Goal: Task Accomplishment & Management: Use online tool/utility

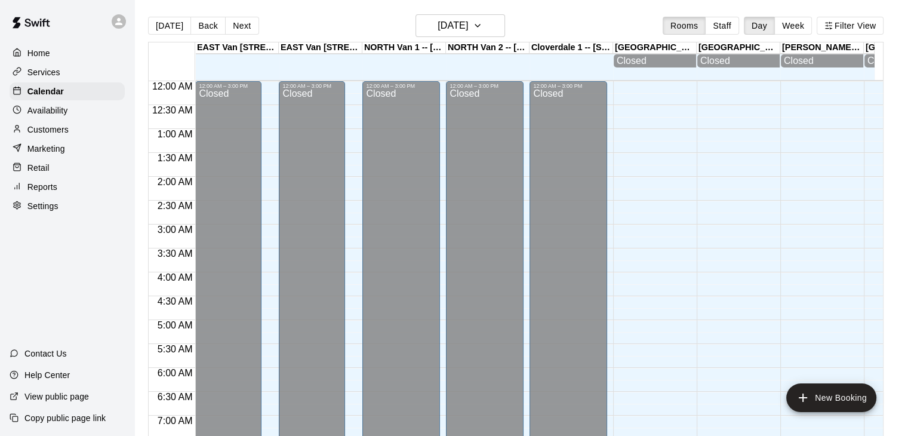
scroll to position [438, 0]
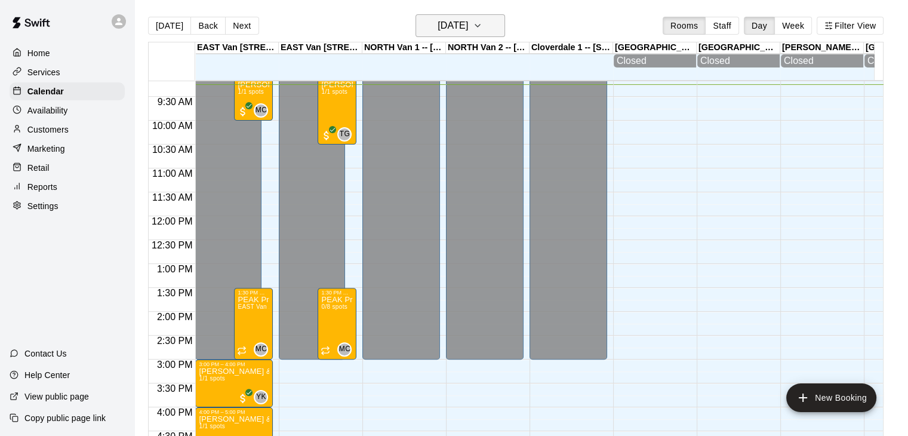
click at [480, 24] on icon "button" at bounding box center [477, 25] width 5 height 2
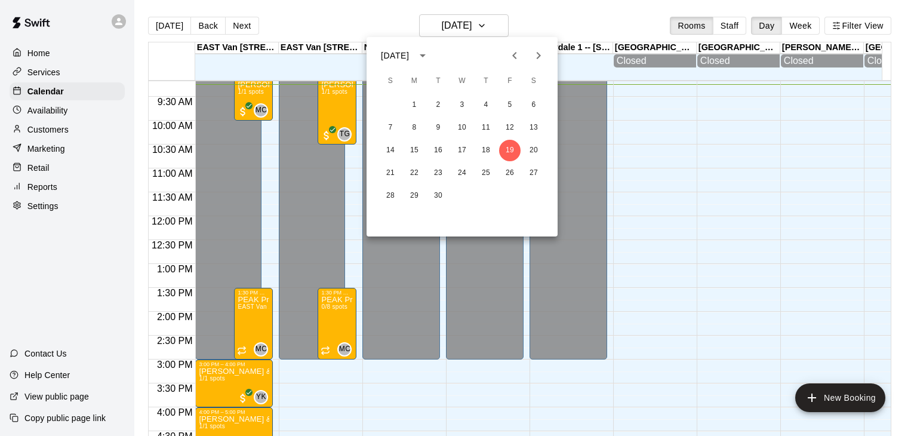
click at [539, 56] on icon "Next month" at bounding box center [539, 55] width 4 height 7
click at [543, 146] on button "18" at bounding box center [534, 151] width 22 height 22
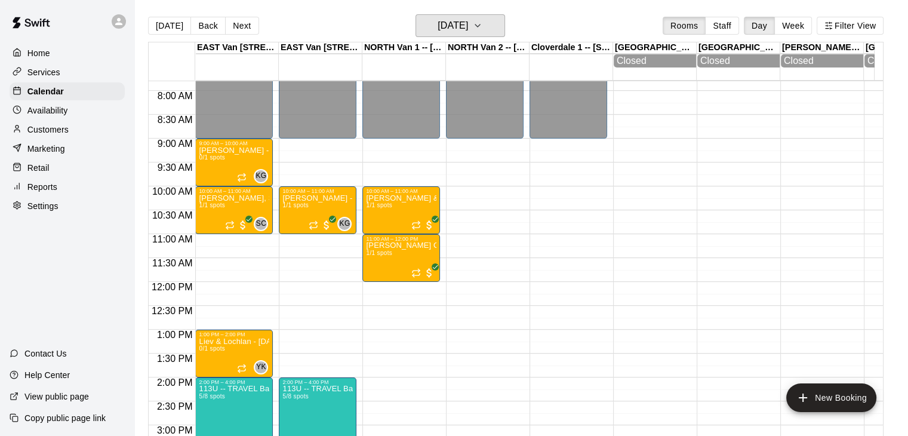
scroll to position [380, 0]
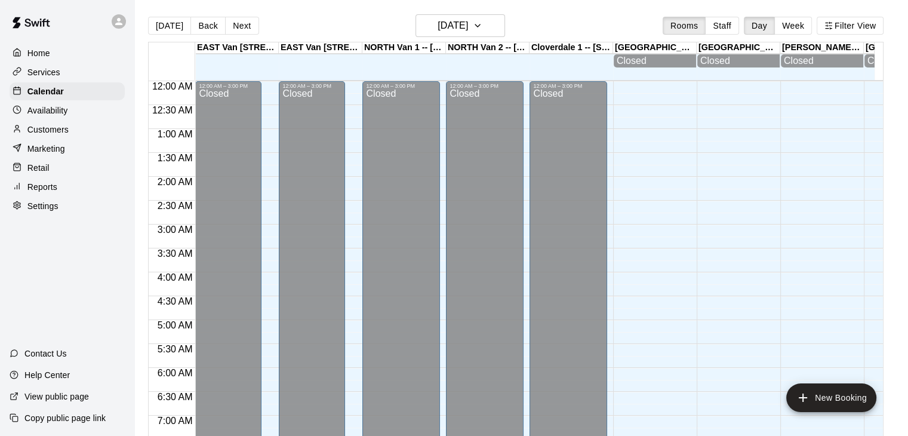
scroll to position [451, 0]
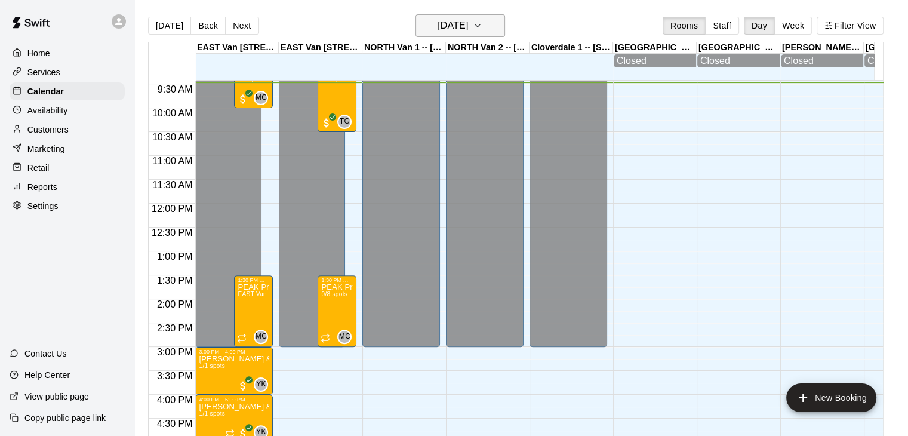
click at [502, 23] on button "[DATE]" at bounding box center [461, 25] width 90 height 23
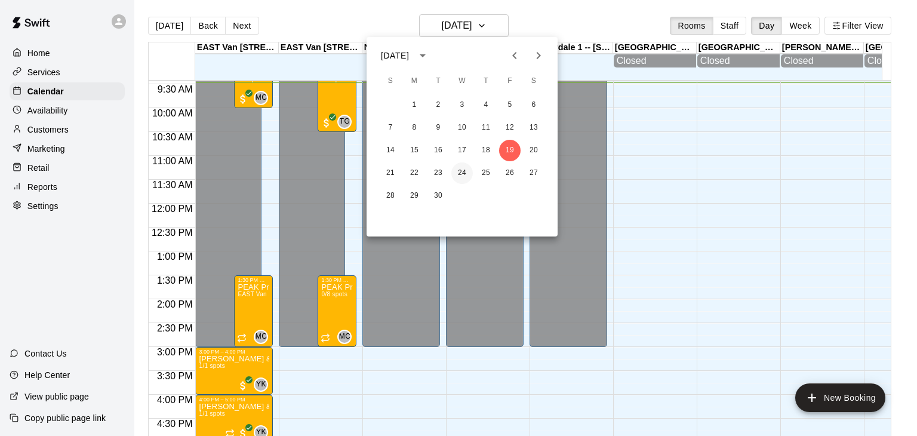
click at [457, 172] on button "24" at bounding box center [463, 173] width 22 height 22
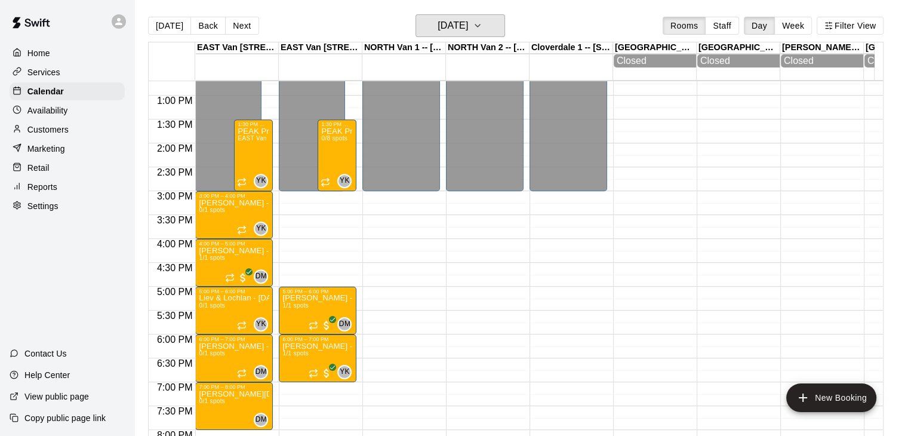
scroll to position [610, 0]
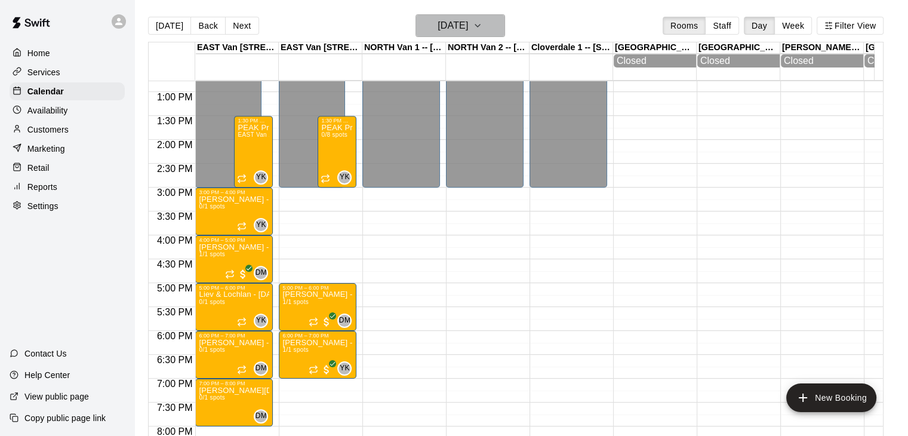
click at [483, 22] on icon "button" at bounding box center [478, 26] width 10 height 14
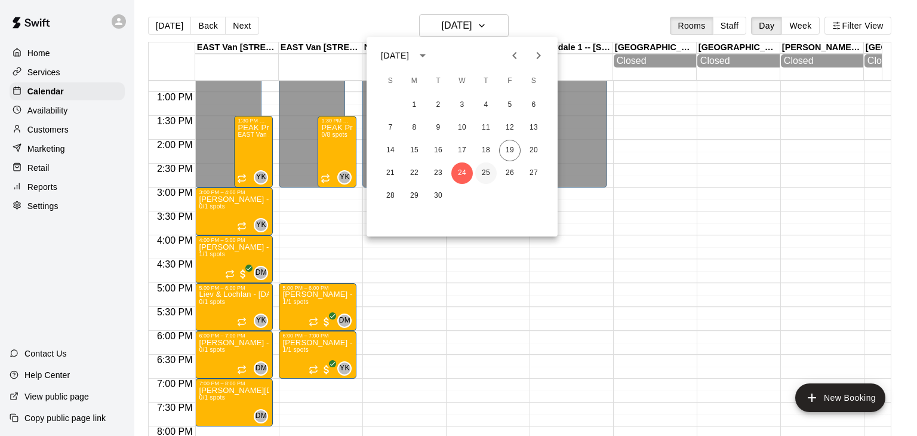
click at [486, 173] on button "25" at bounding box center [486, 173] width 22 height 22
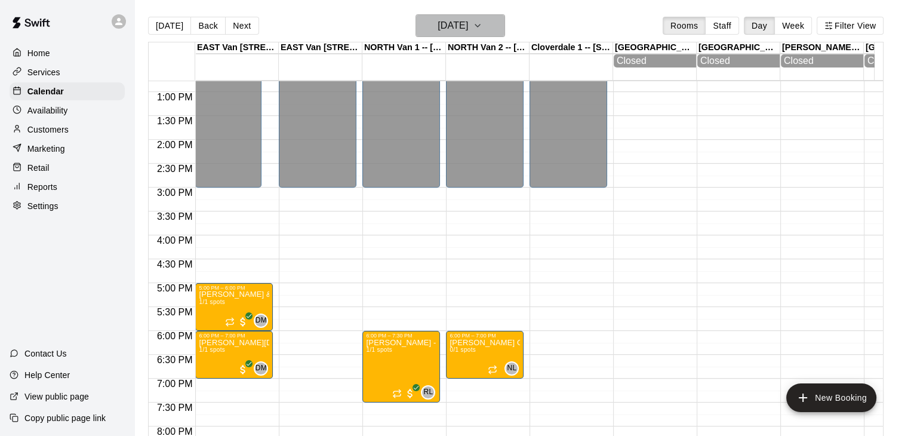
click at [483, 28] on icon "button" at bounding box center [478, 26] width 10 height 14
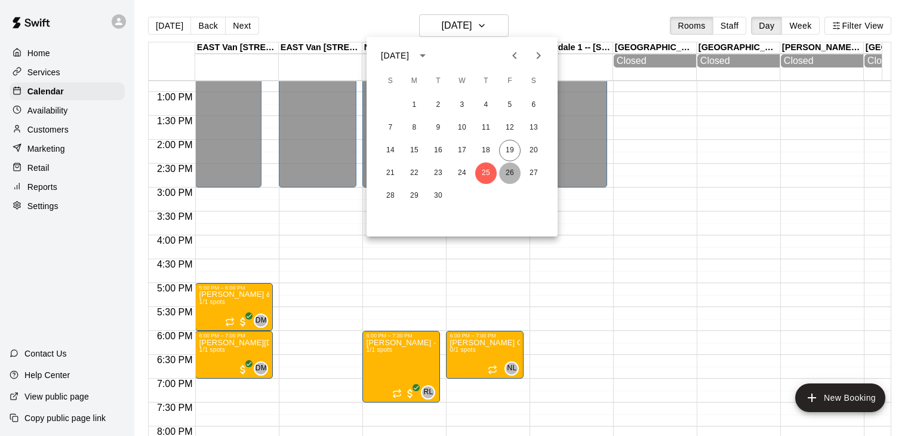
click at [509, 180] on button "26" at bounding box center [510, 173] width 22 height 22
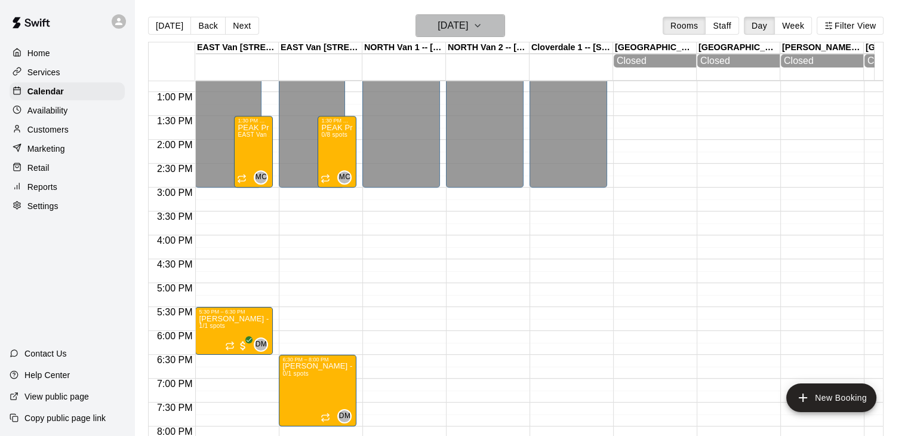
click at [483, 28] on icon "button" at bounding box center [478, 26] width 10 height 14
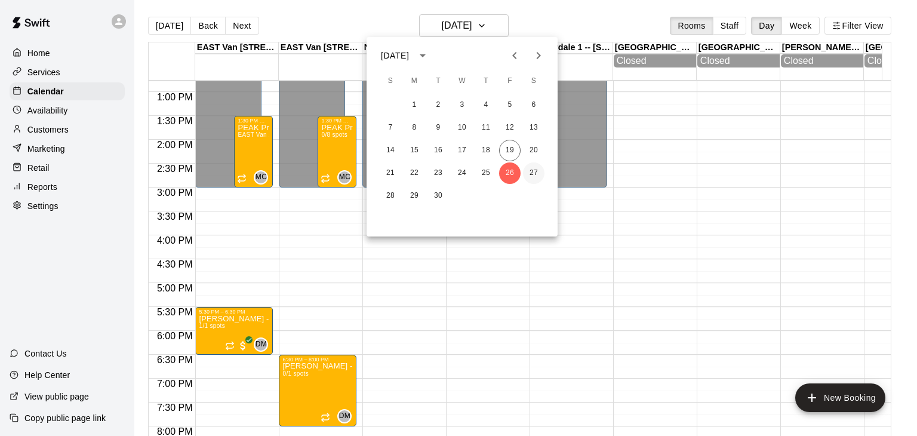
click at [533, 165] on button "27" at bounding box center [534, 173] width 22 height 22
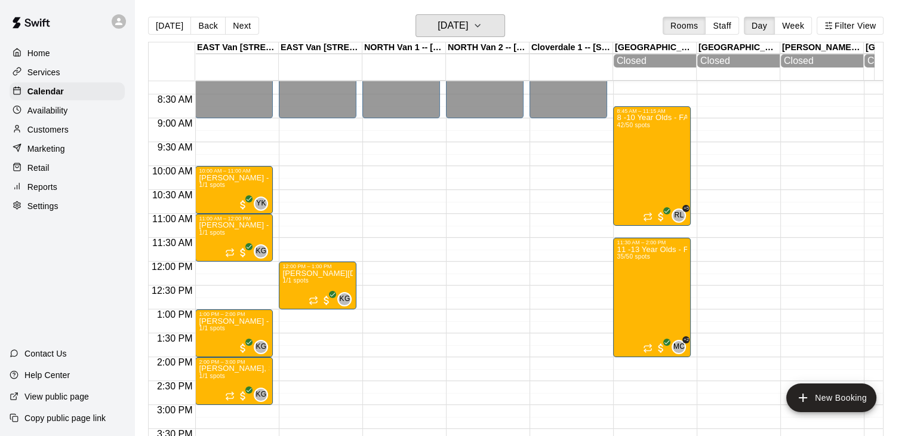
scroll to position [394, 0]
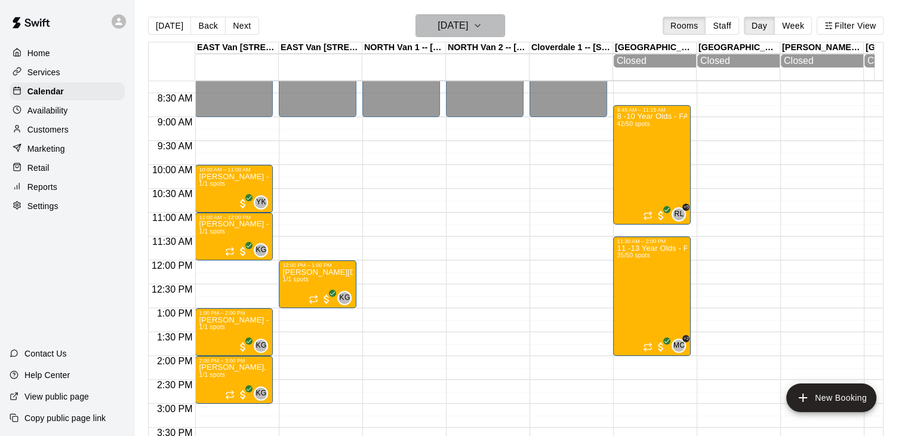
click at [483, 22] on icon "button" at bounding box center [478, 26] width 10 height 14
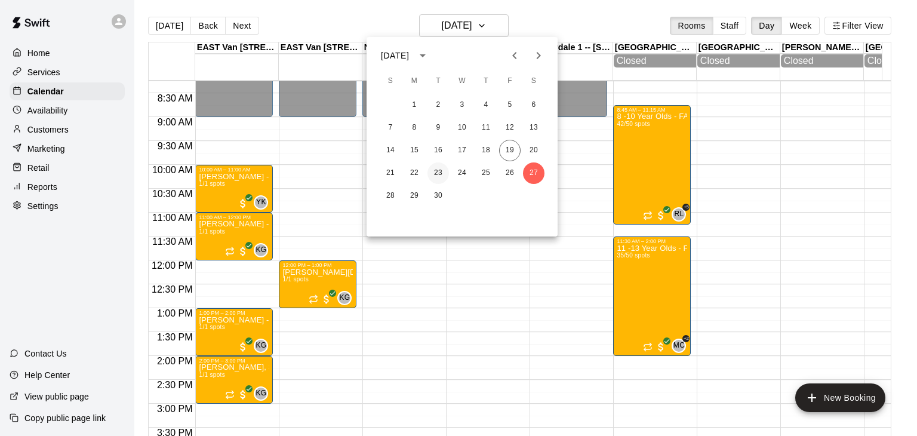
click at [432, 173] on button "23" at bounding box center [439, 173] width 22 height 22
